Goal: Check status: Check status

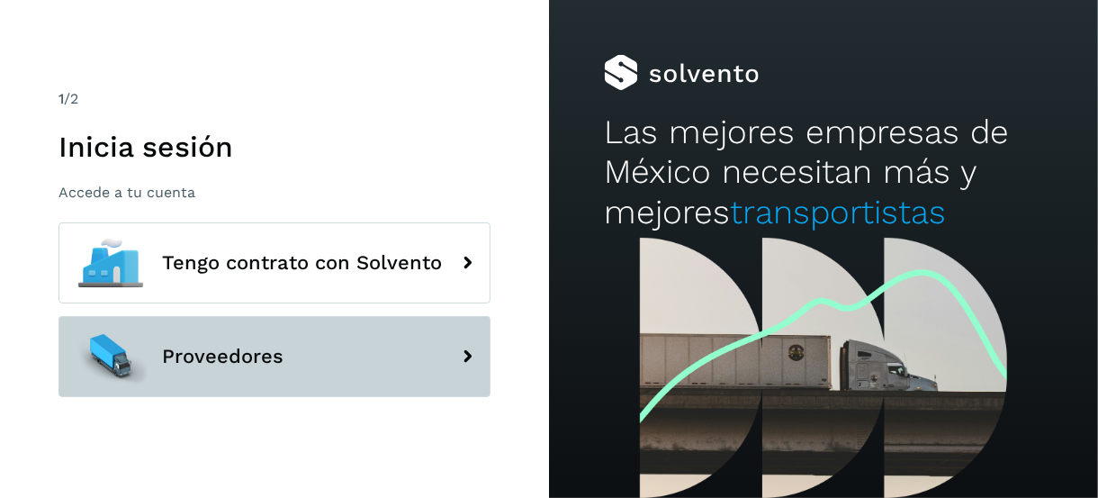
click at [406, 325] on button "Proveedores" at bounding box center [274, 356] width 432 height 81
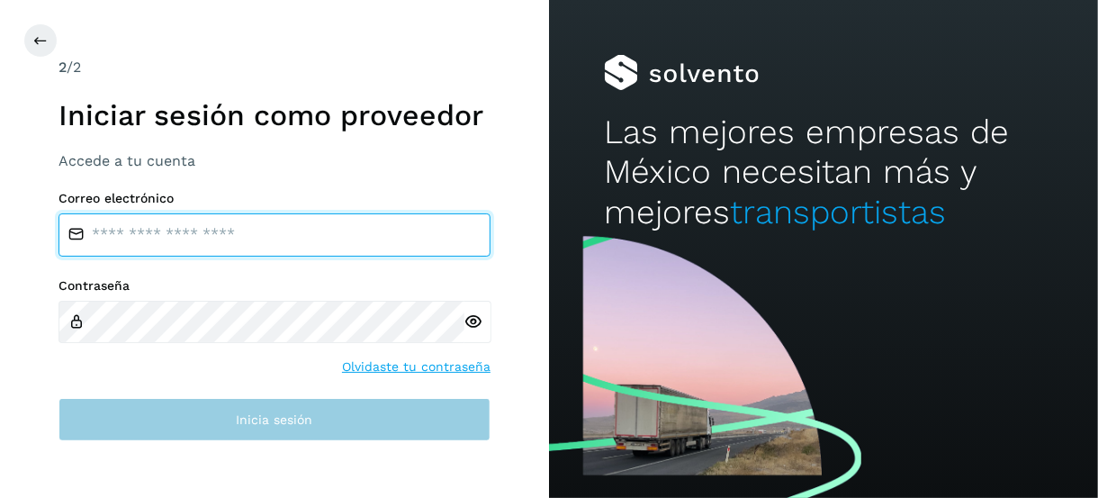
type input "**********"
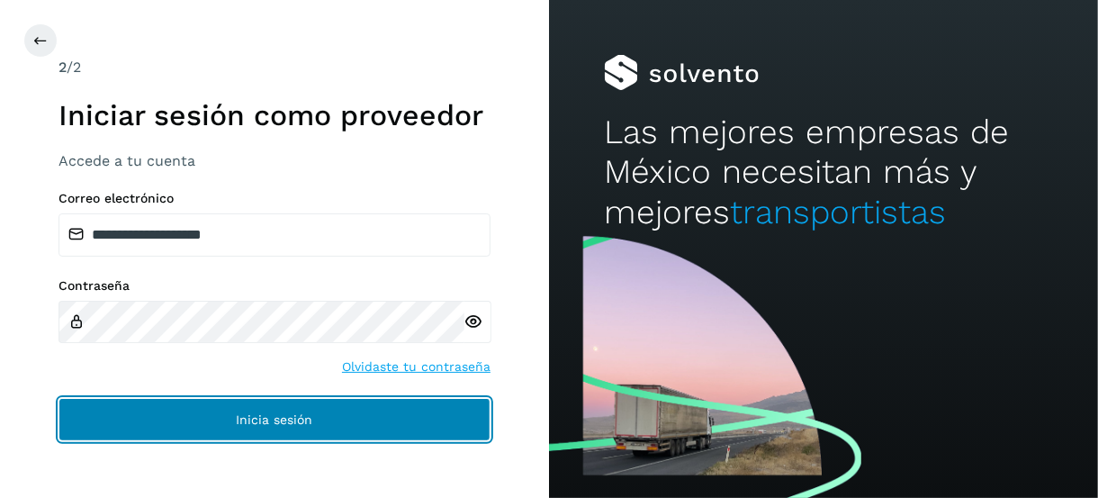
click at [297, 422] on span "Inicia sesión" at bounding box center [275, 419] width 76 height 13
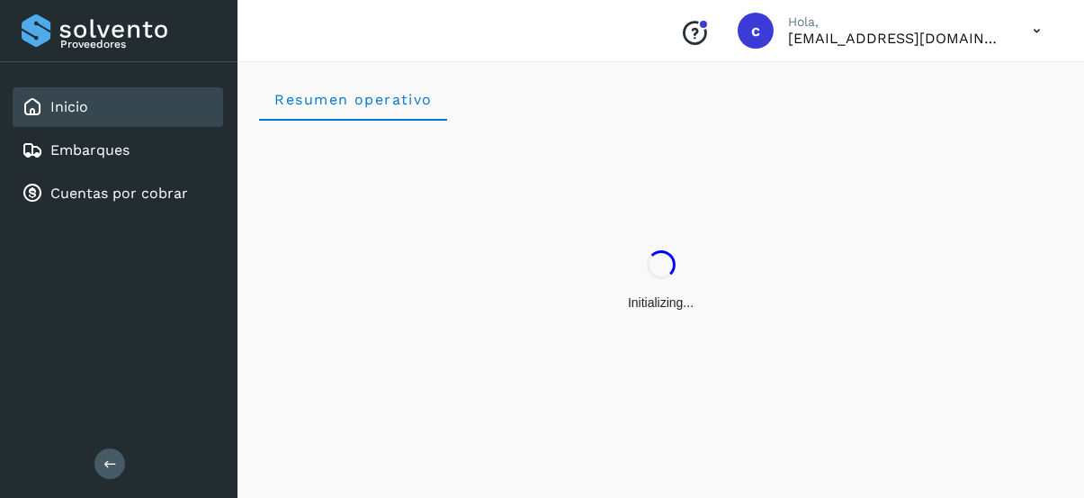
click at [296, 408] on div "Initializing..." at bounding box center [661, 281] width 804 height 320
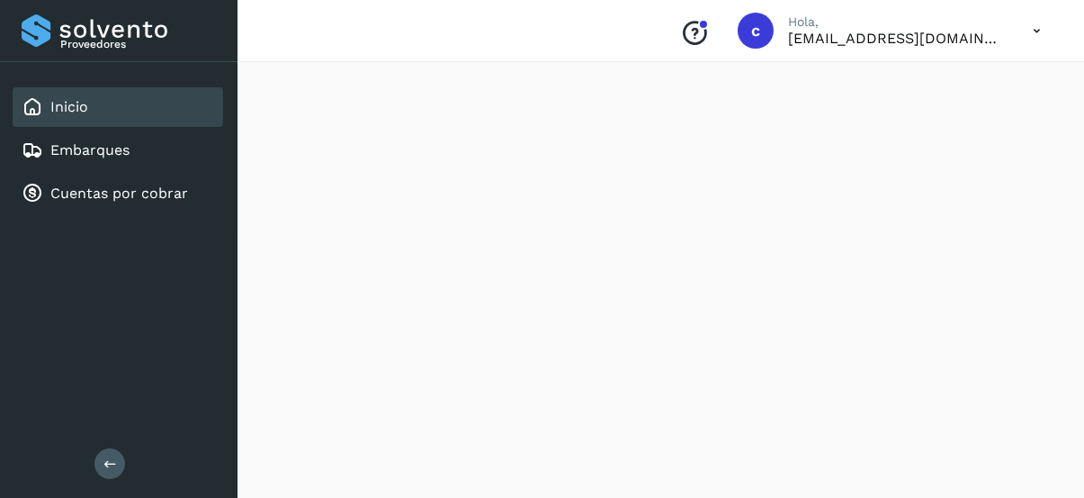
scroll to position [720, 0]
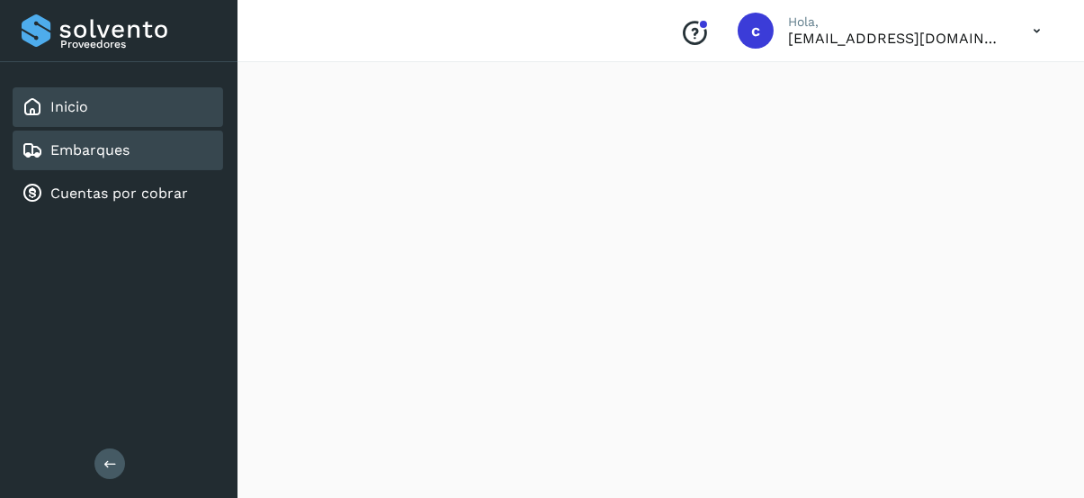
click at [121, 141] on link "Embarques" at bounding box center [89, 149] width 79 height 17
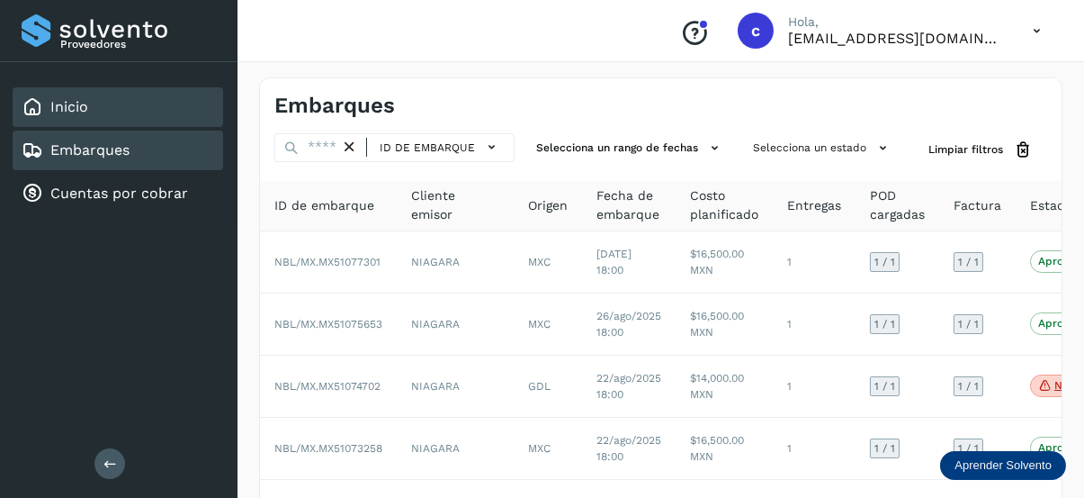
click at [75, 98] on link "Inicio" at bounding box center [69, 106] width 38 height 17
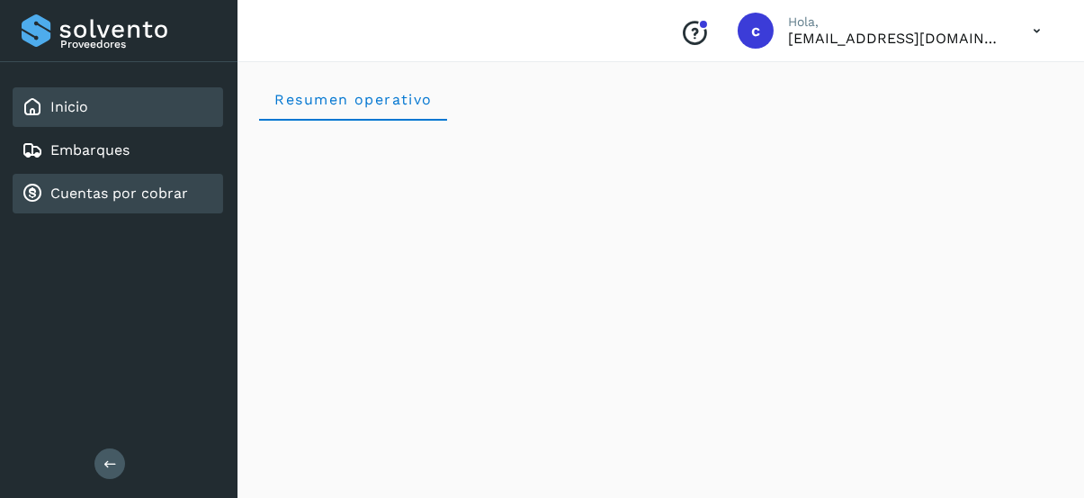
click at [115, 174] on div "Cuentas por cobrar" at bounding box center [118, 194] width 211 height 40
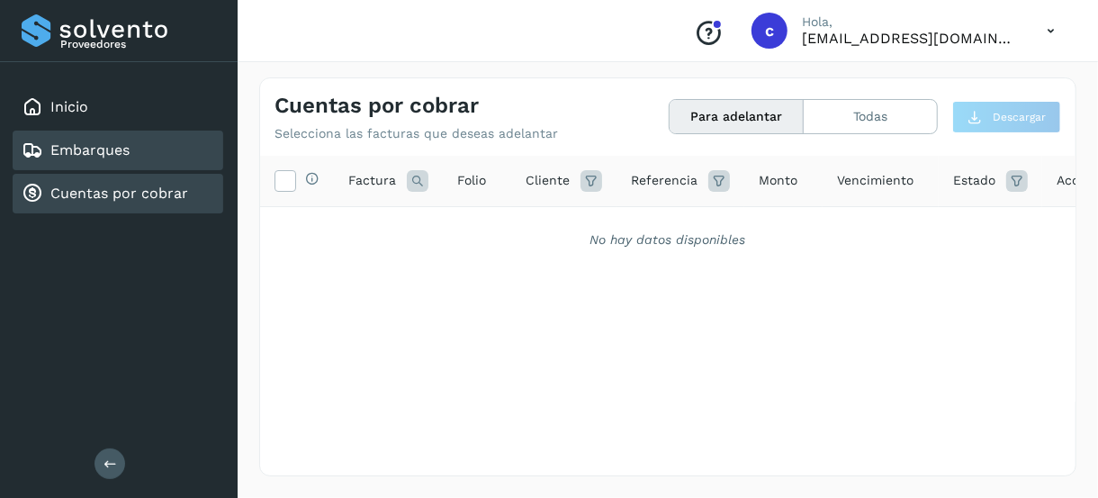
click at [95, 153] on link "Embarques" at bounding box center [89, 149] width 79 height 17
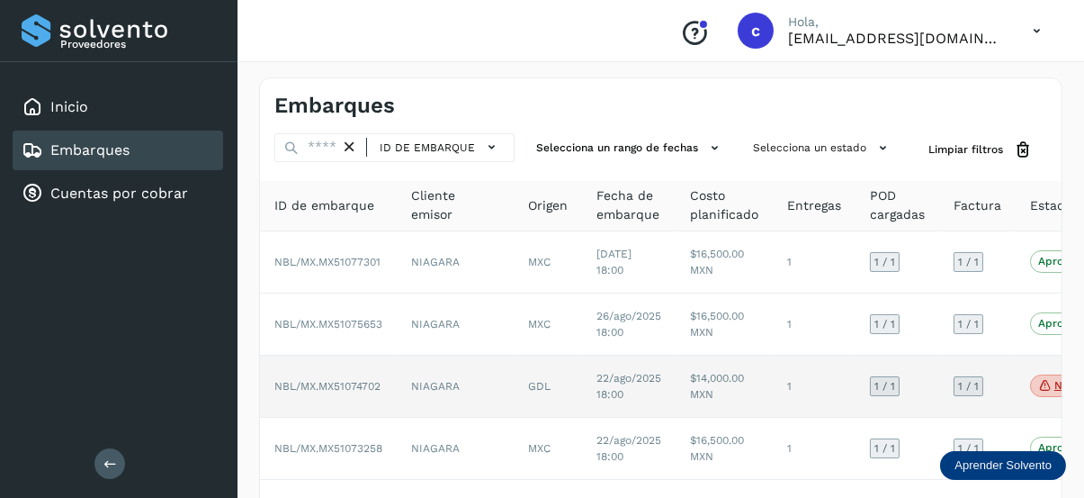
click at [597, 381] on span "22/ago/2025 18:00" at bounding box center [629, 386] width 65 height 29
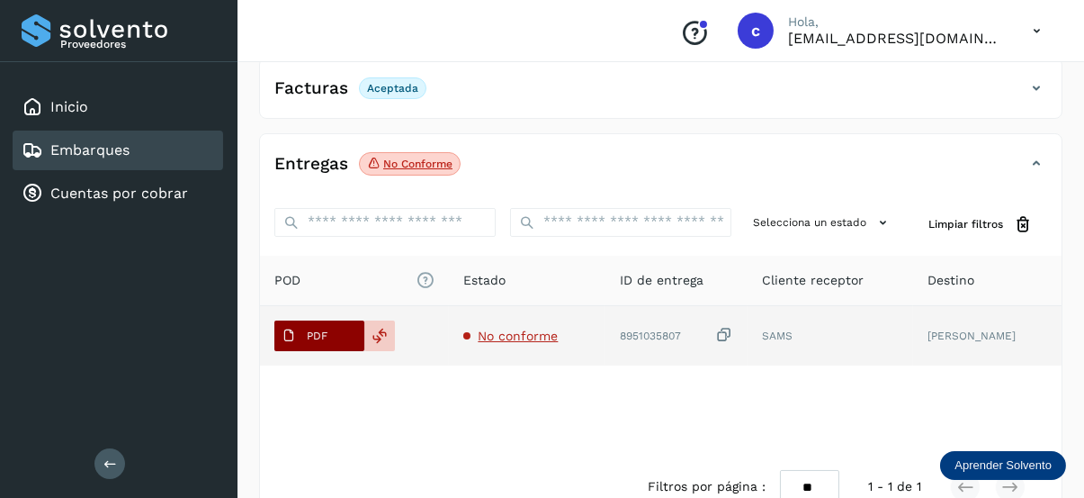
scroll to position [413, 0]
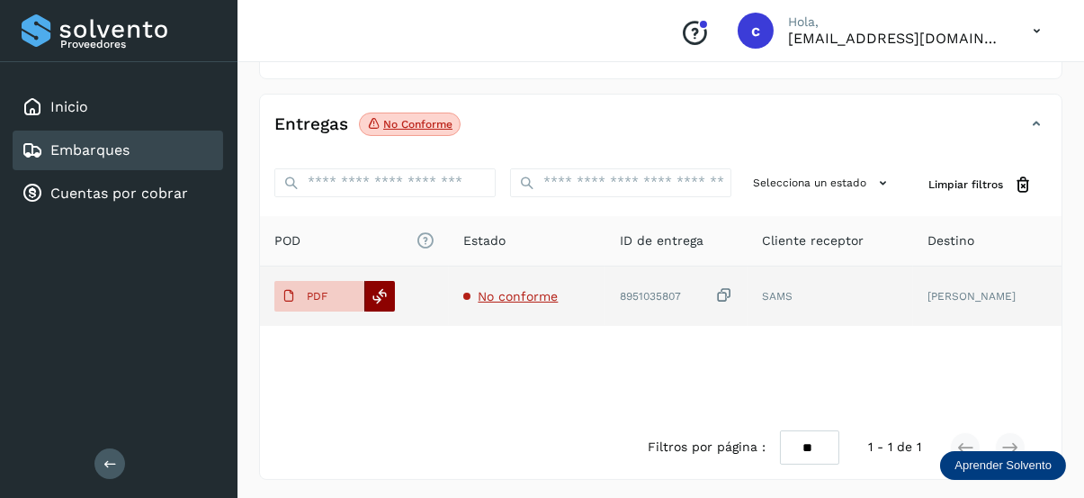
click at [385, 288] on icon at bounding box center [381, 296] width 16 height 16
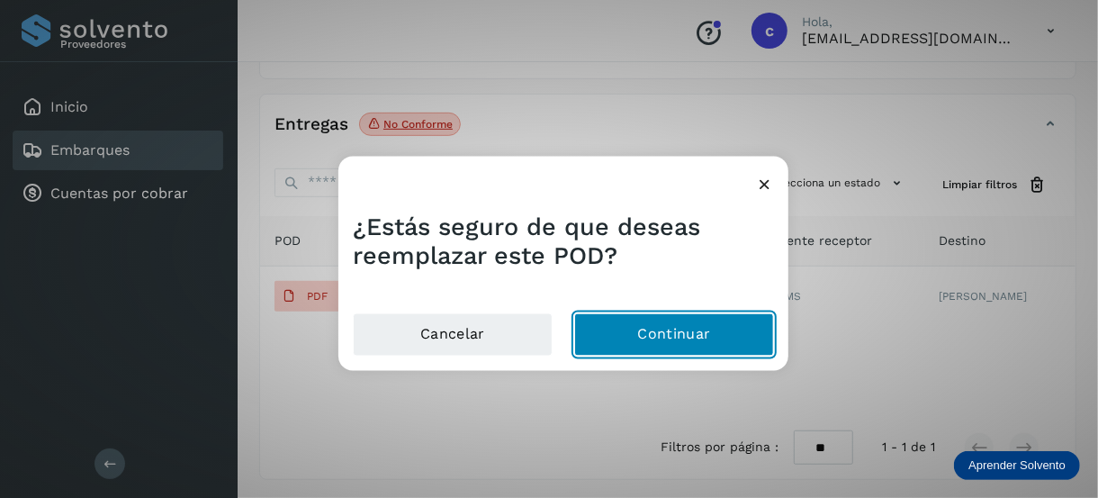
click at [643, 336] on button "Continuar" at bounding box center [674, 334] width 200 height 43
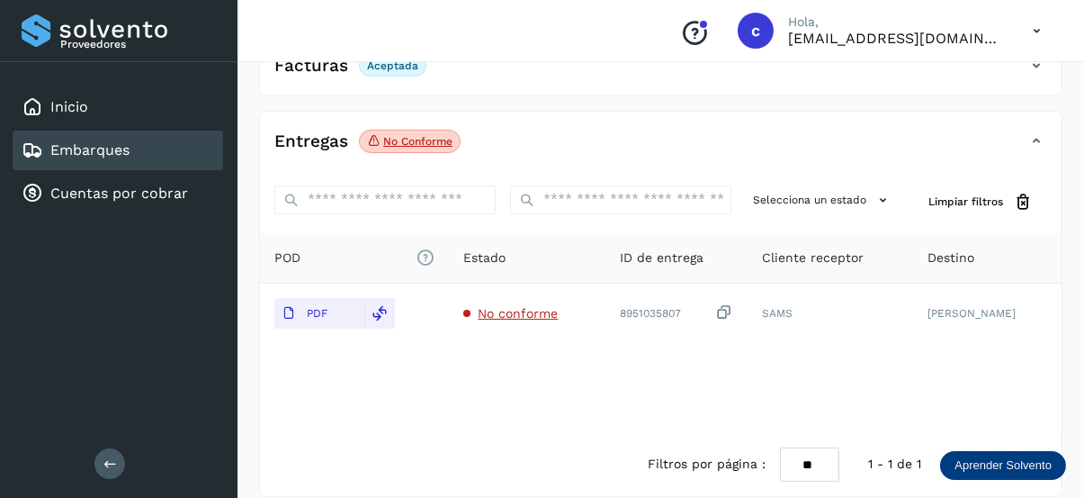
scroll to position [0, 0]
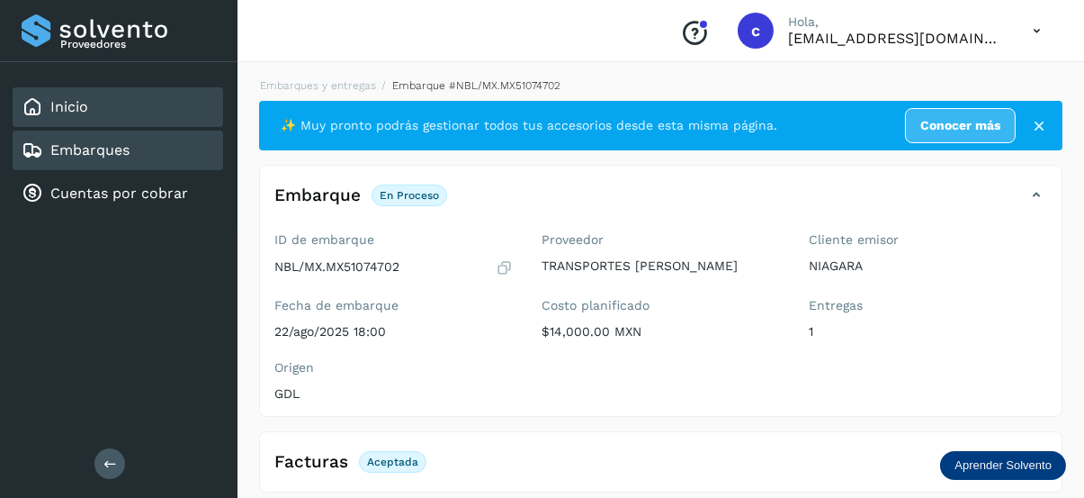
click at [116, 105] on div "Inicio" at bounding box center [118, 107] width 211 height 40
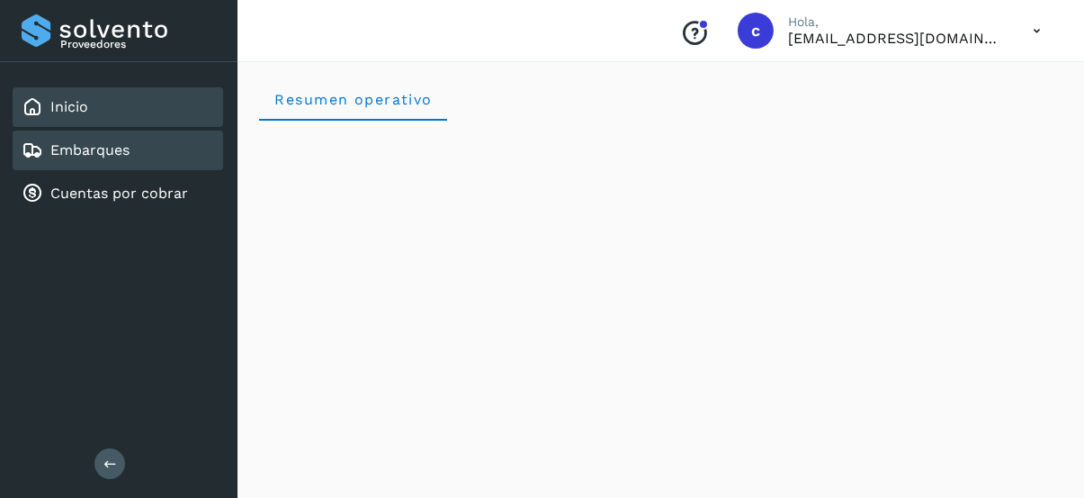
click at [81, 152] on link "Embarques" at bounding box center [89, 149] width 79 height 17
